Goal: Task Accomplishment & Management: Use online tool/utility

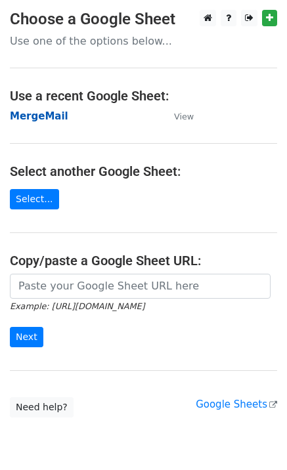
click at [39, 118] on strong "MergeMail" at bounding box center [39, 116] width 58 height 12
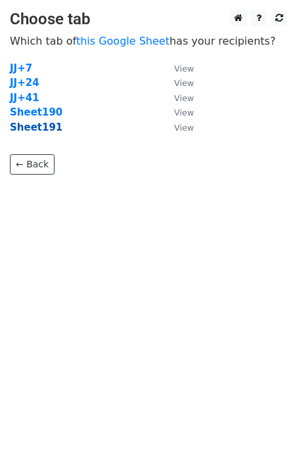
click at [45, 128] on strong "Sheet191" at bounding box center [36, 127] width 53 height 12
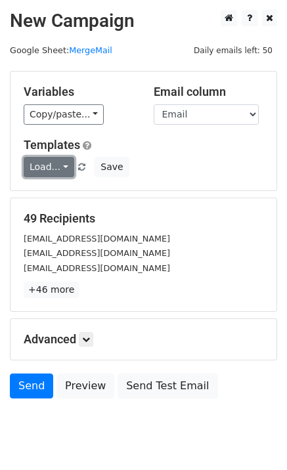
click at [41, 169] on link "Load..." at bounding box center [49, 167] width 51 height 20
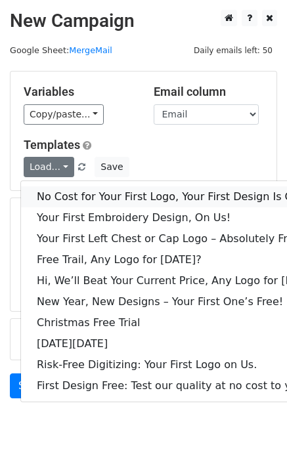
click at [83, 200] on link "No Cost for Your First Logo, Your First Design Is On Us!" at bounding box center [179, 196] width 317 height 21
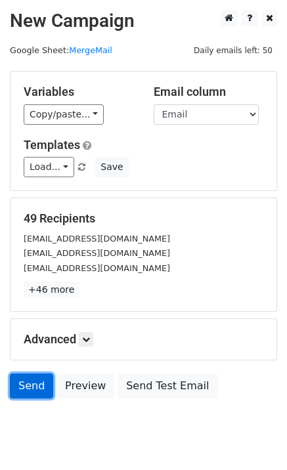
click at [29, 382] on link "Send" at bounding box center [31, 386] width 43 height 25
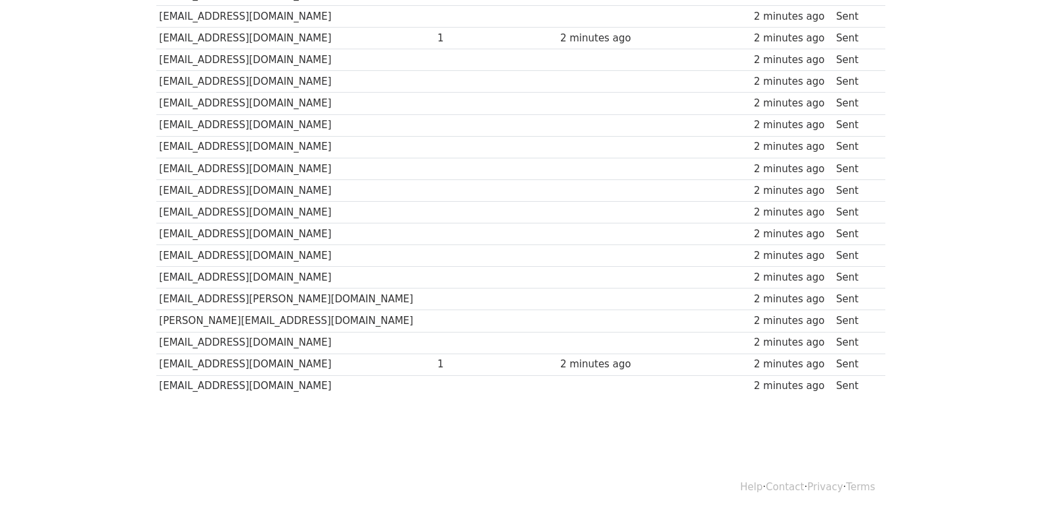
scroll to position [892, 0]
